Goal: Communication & Community: Answer question/provide support

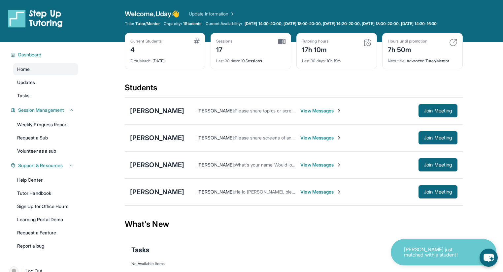
click at [315, 195] on span "View Messages" at bounding box center [320, 192] width 41 height 7
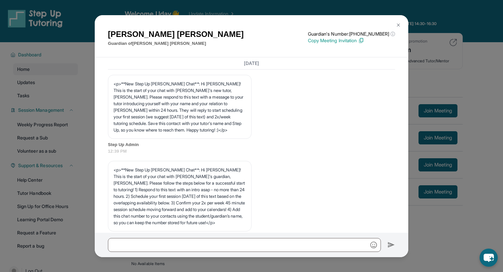
click at [453, 231] on div "[PERSON_NAME] Guardian of [PERSON_NAME] Guardian's Number: [PHONE_NUMBER] ⓘ Thi…" at bounding box center [251, 136] width 503 height 272
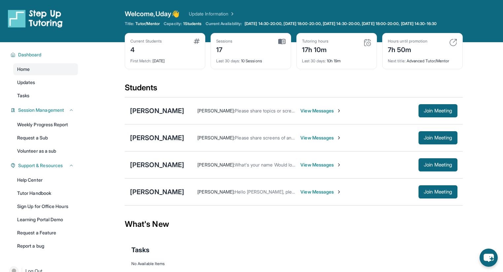
click at [301, 168] on span "View Messages" at bounding box center [320, 165] width 41 height 7
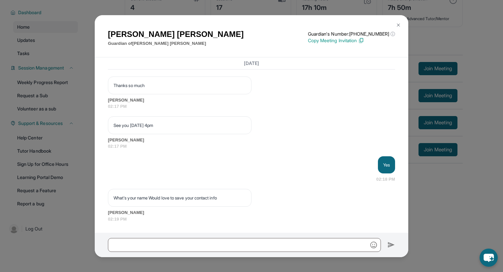
scroll to position [47, 0]
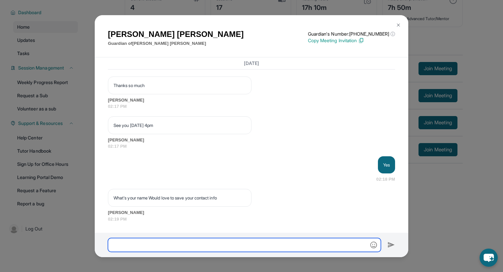
click at [160, 246] on input "text" at bounding box center [244, 245] width 273 height 14
type input "*"
click at [210, 247] on input "**********" at bounding box center [244, 245] width 273 height 14
drag, startPoint x: 140, startPoint y: 246, endPoint x: 146, endPoint y: 245, distance: 6.7
click at [146, 245] on input "**********" at bounding box center [244, 245] width 273 height 14
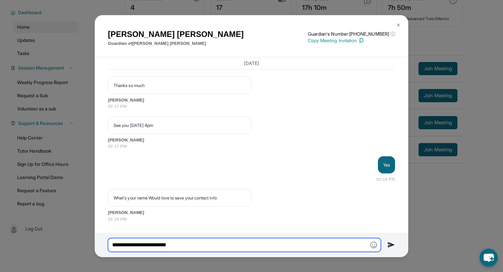
click at [206, 248] on input "**********" at bounding box center [244, 245] width 273 height 14
type input "**********"
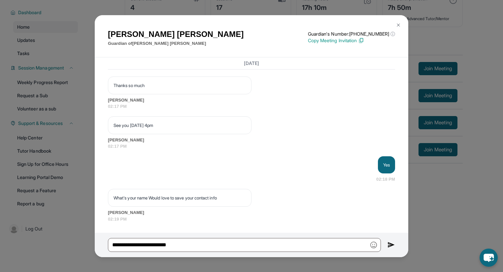
click at [392, 246] on img at bounding box center [391, 245] width 8 height 8
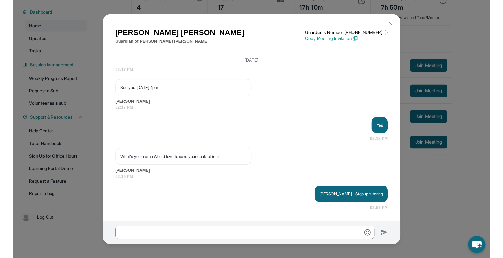
scroll to position [1273, 0]
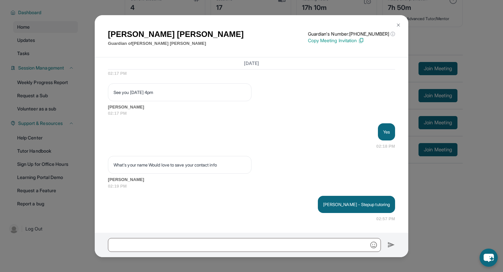
click at [397, 25] on img at bounding box center [397, 24] width 5 height 5
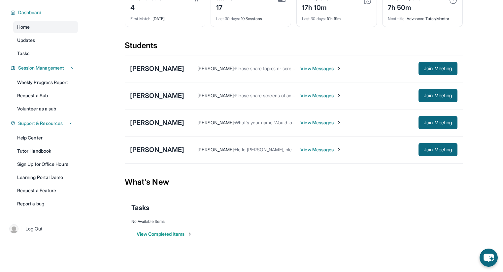
click at [147, 96] on div "[PERSON_NAME]" at bounding box center [157, 95] width 54 height 9
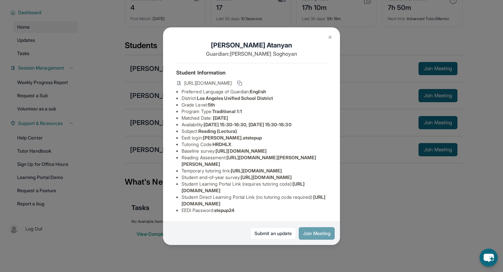
click at [315, 229] on button "Join Meeting" at bounding box center [316, 233] width 36 height 13
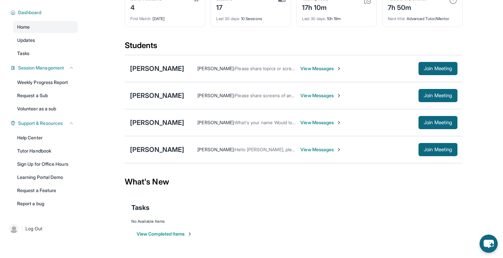
click at [306, 147] on span "View Messages" at bounding box center [320, 149] width 41 height 7
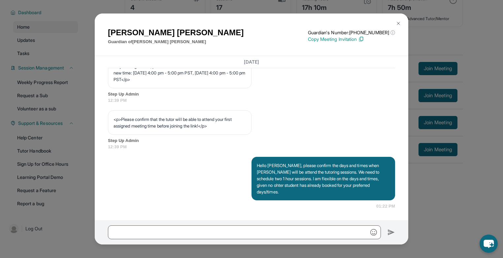
scroll to position [399, 0]
click at [401, 23] on button at bounding box center [397, 23] width 13 height 13
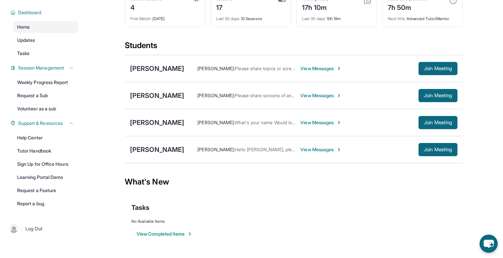
click at [304, 123] on span "View Messages" at bounding box center [320, 122] width 41 height 7
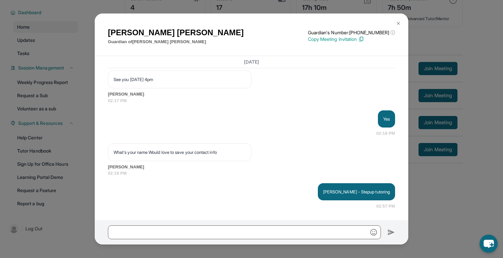
scroll to position [1285, 0]
click at [398, 22] on img at bounding box center [397, 23] width 5 height 5
